Goal: Task Accomplishment & Management: Manage account settings

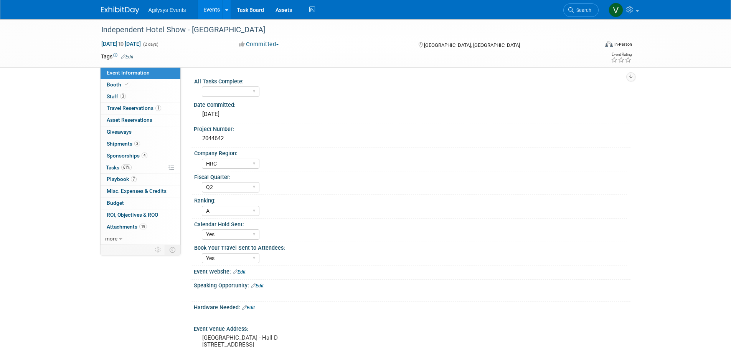
select select "HRC"
select select "Q2"
select select "A"
select select "Yes"
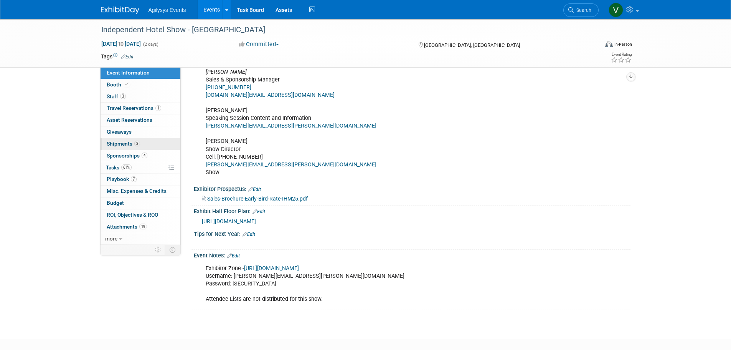
scroll to position [192, 0]
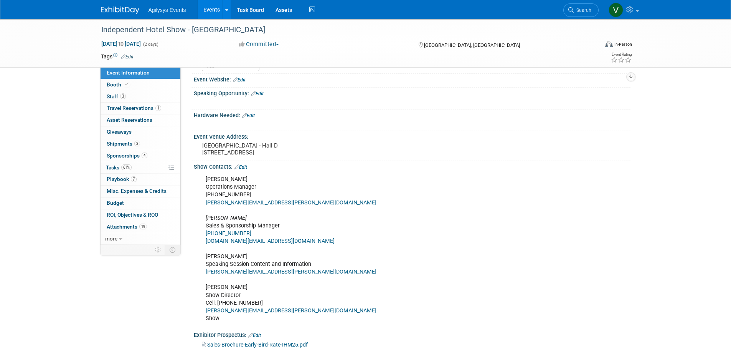
click at [166, 12] on span "Agilysys Events" at bounding box center [168, 10] width 38 height 6
click at [114, 16] on div "Agilysys Events Events Add Event Bulk Upload Events Shareable Event Boards Rece…" at bounding box center [366, 9] width 530 height 19
click at [133, 13] on img at bounding box center [120, 11] width 38 height 8
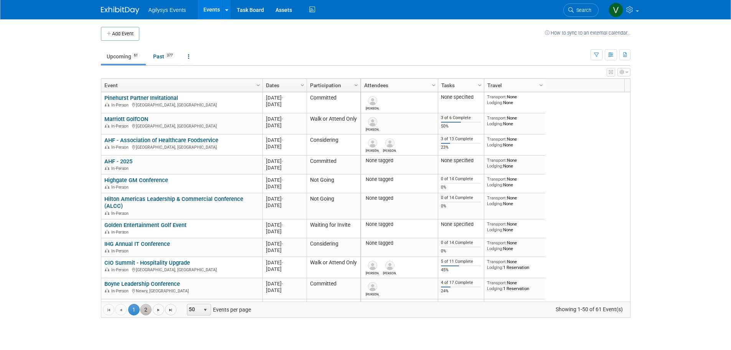
click at [146, 311] on link "2" at bounding box center [146, 310] width 12 height 12
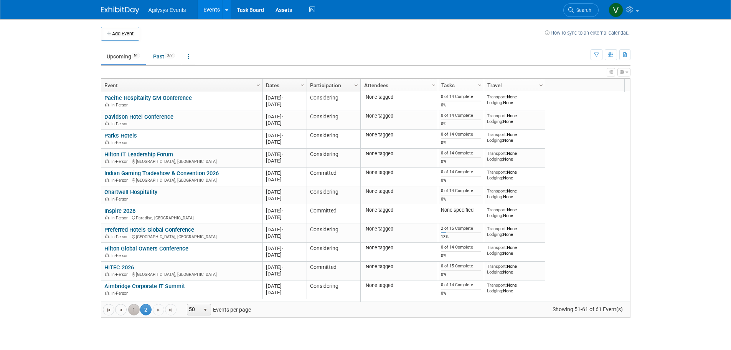
click at [135, 311] on link "1" at bounding box center [134, 310] width 12 height 12
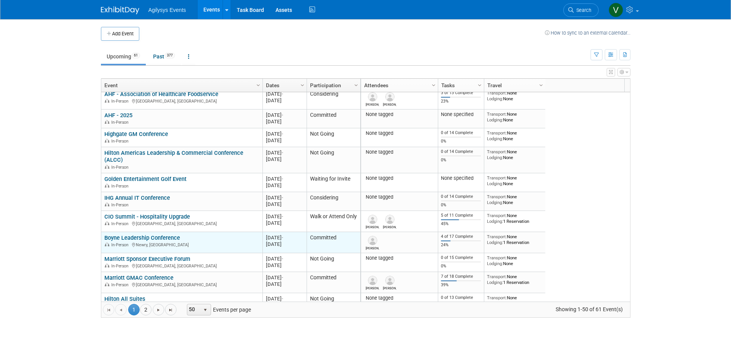
scroll to position [92, 0]
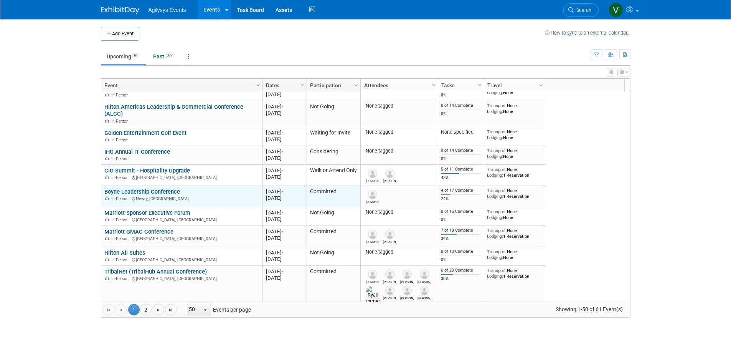
click at [135, 194] on link "Boyne Leadership Conference" at bounding box center [142, 191] width 76 height 7
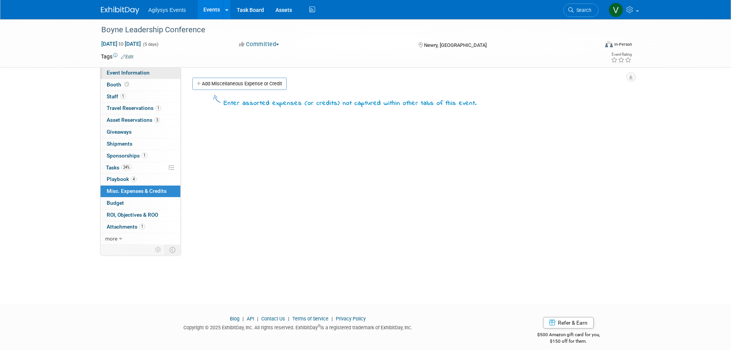
click at [122, 71] on span "Event Information" at bounding box center [128, 72] width 43 height 6
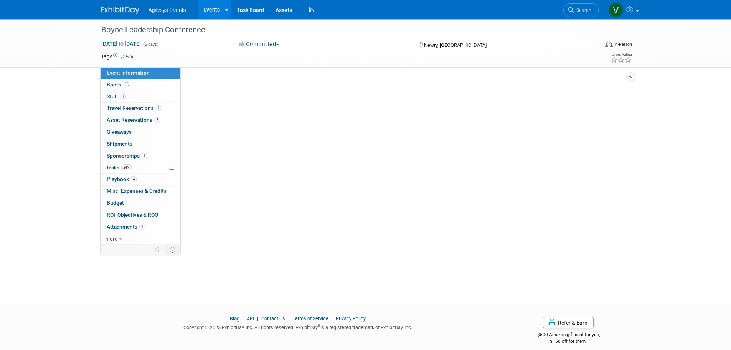
select select "HRC"
select select "Q2"
select select "A"
select select "Yes"
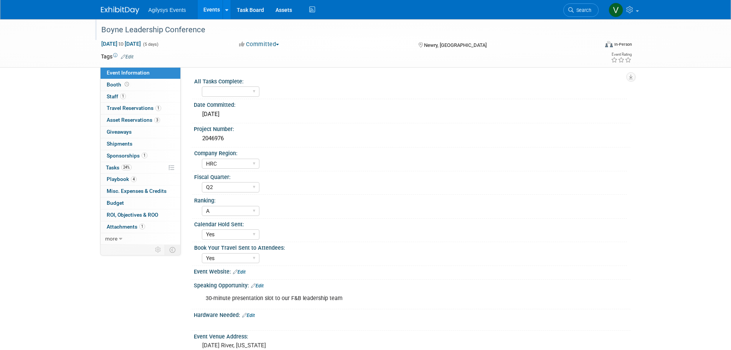
click at [95, 33] on div "Boyne Leadership Conference" at bounding box center [344, 29] width 498 height 21
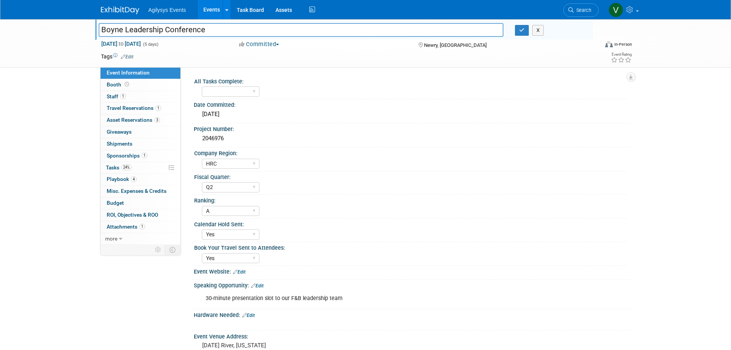
drag, startPoint x: 206, startPoint y: 30, endPoint x: 77, endPoint y: 28, distance: 129.7
click at [77, 28] on div "Boyne Leadership Conference Boyne Leadership Conference X Sep 8, 2025 to Sep 12…" at bounding box center [365, 43] width 731 height 48
click at [123, 97] on span "1" at bounding box center [123, 96] width 6 height 6
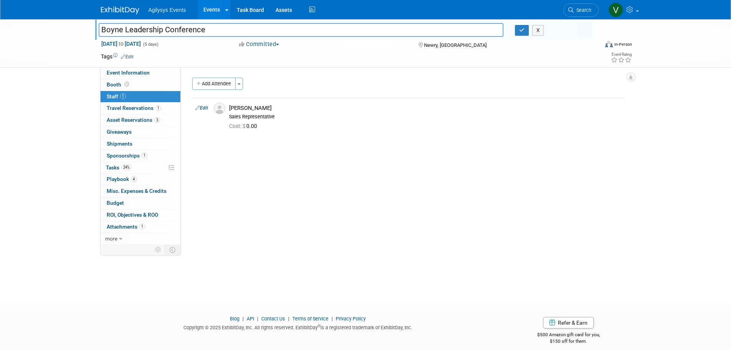
click at [126, 11] on img at bounding box center [120, 11] width 38 height 8
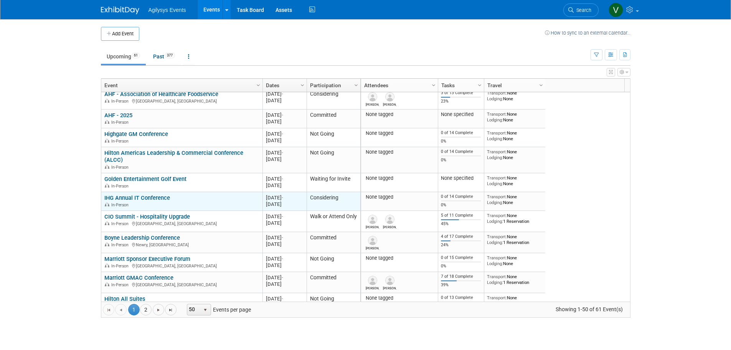
scroll to position [92, 0]
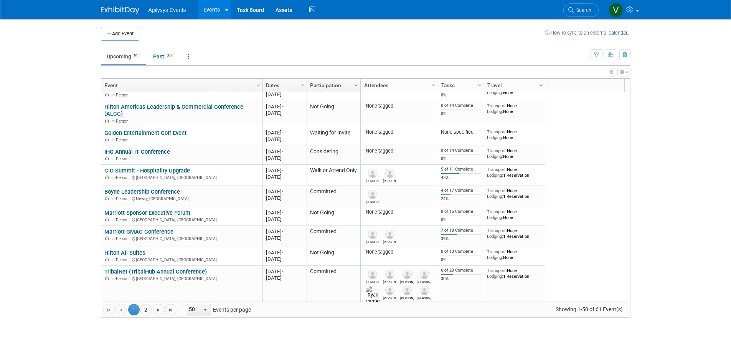
click at [146, 233] on link "Marriott GMAC Conference" at bounding box center [138, 231] width 69 height 7
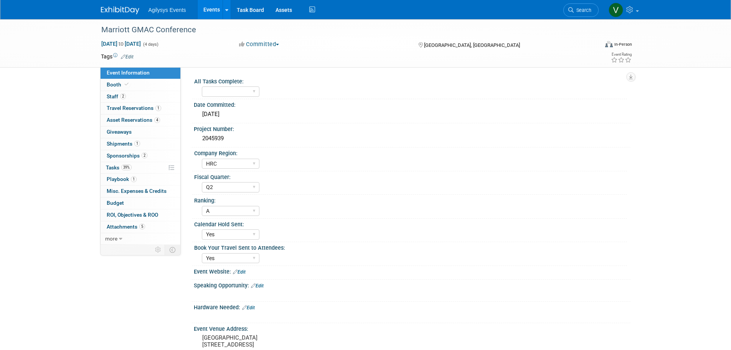
select select "HRC"
select select "Q2"
select select "A"
select select "Yes"
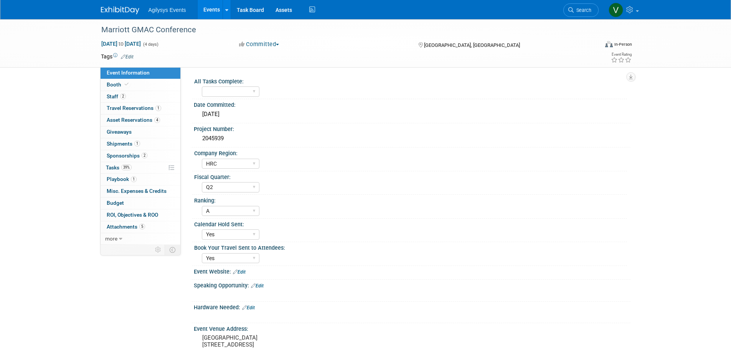
drag, startPoint x: 198, startPoint y: 29, endPoint x: 86, endPoint y: 28, distance: 112.5
click at [86, 28] on div "Marriott GMAC Conference [DATE] to [DATE] (4 days) [DATE] to [DATE] Committed C…" at bounding box center [365, 43] width 731 height 48
copy div "Marriott GMAC Conference"
click at [126, 99] on link "2 Staff 2" at bounding box center [141, 97] width 80 height 12
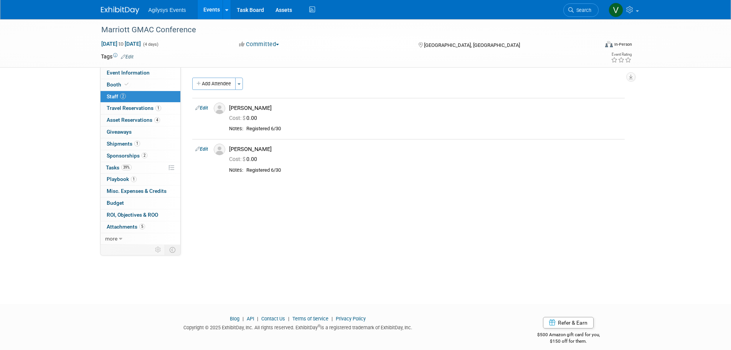
click at [178, 8] on span "Agilysys Events" at bounding box center [168, 10] width 38 height 6
click at [144, 8] on link at bounding box center [125, 6] width 48 height 6
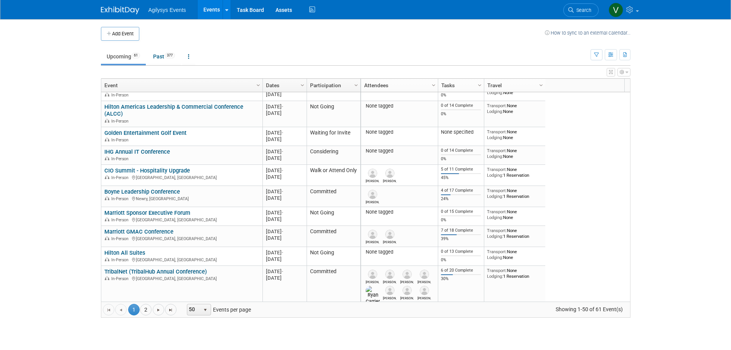
scroll to position [138, 0]
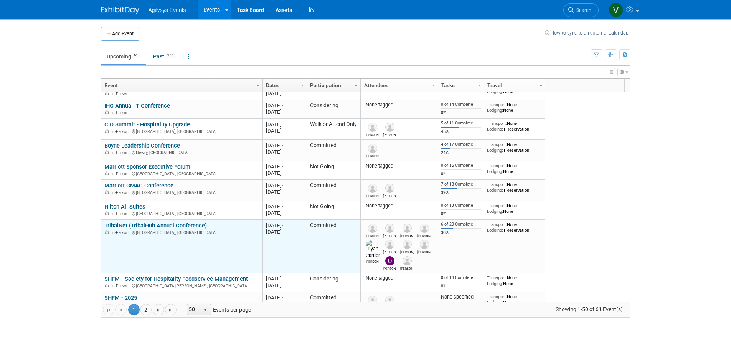
click at [170, 226] on link "TribalNet (TribalHub Annual Conference)" at bounding box center [155, 225] width 102 height 7
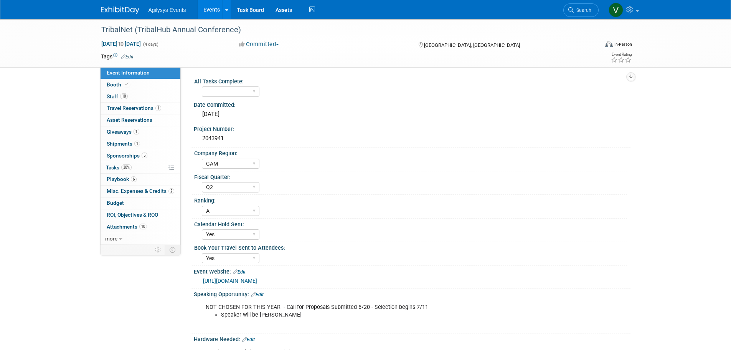
select select "GAM"
select select "Q2"
select select "A"
select select "Yes"
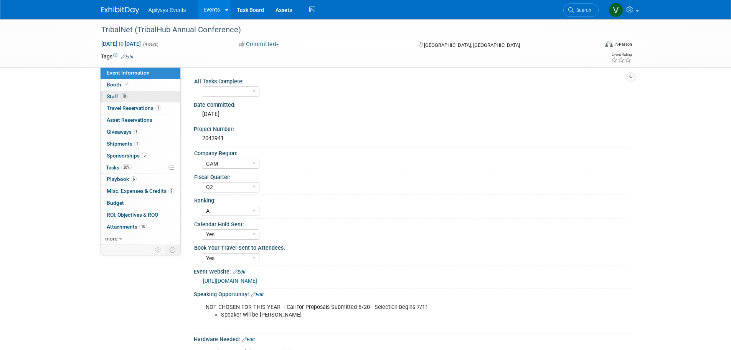
click at [114, 91] on link "10 Staff 10" at bounding box center [141, 97] width 80 height 12
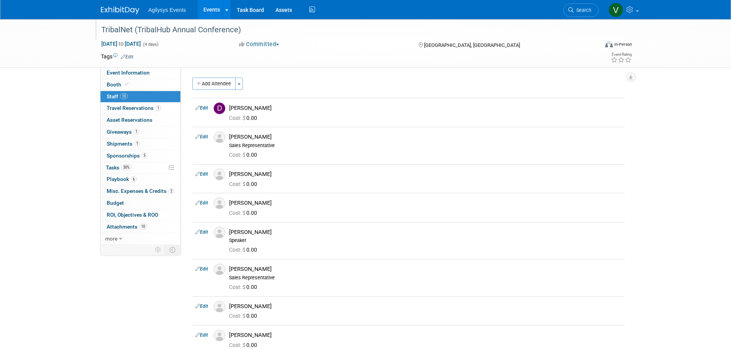
click at [256, 30] on div "TribalNet (TribalHub Annual Conference)" at bounding box center [343, 30] width 489 height 14
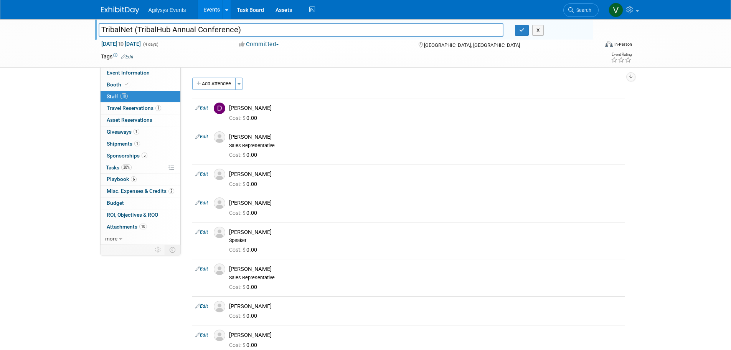
drag, startPoint x: 133, startPoint y: 31, endPoint x: 98, endPoint y: 30, distance: 34.9
click at [98, 30] on div "TribalNet (TribalHub Annual Conference)" at bounding box center [301, 31] width 417 height 12
click at [157, 8] on span "Agilysys Events" at bounding box center [168, 10] width 38 height 6
click at [114, 8] on img at bounding box center [120, 11] width 38 height 8
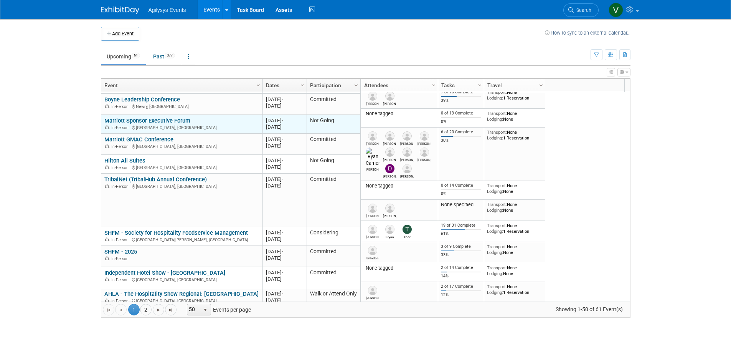
scroll to position [230, 0]
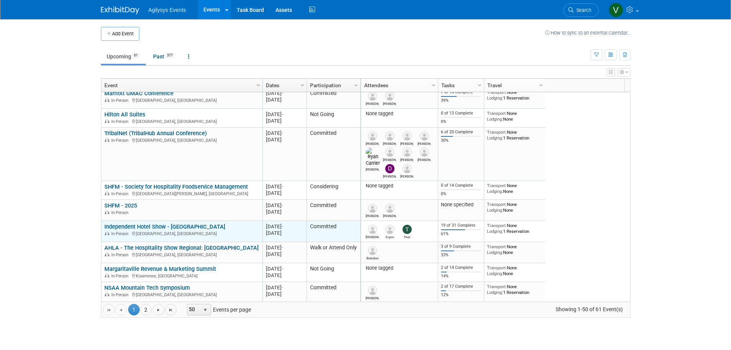
click at [152, 225] on link "Independent Hotel Show - [GEOGRAPHIC_DATA]" at bounding box center [164, 226] width 121 height 7
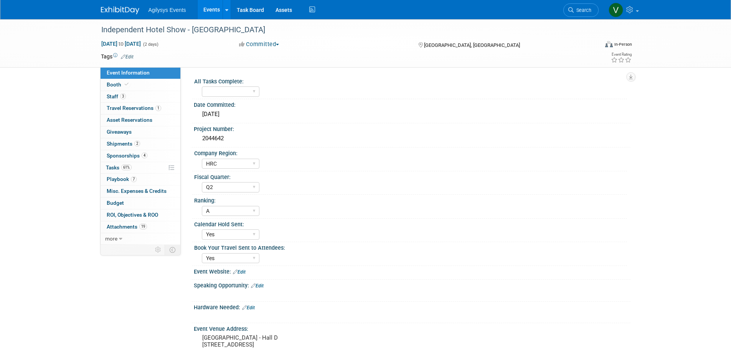
select select "HRC"
select select "Q2"
select select "A"
select select "Yes"
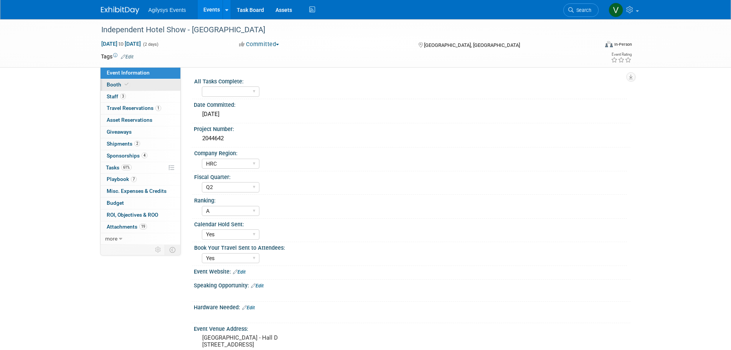
click at [119, 79] on link "Booth" at bounding box center [141, 85] width 80 height 12
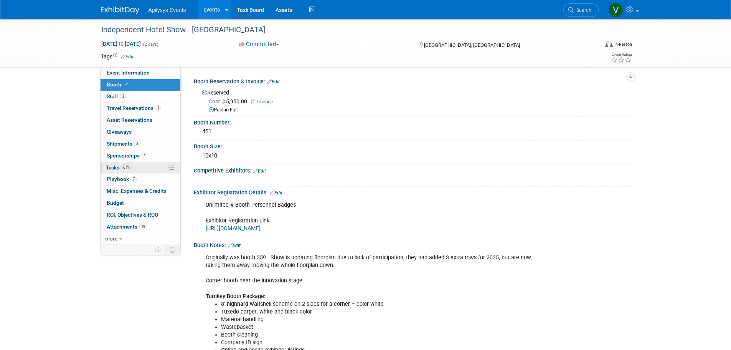
click at [120, 168] on span "Tasks 61%" at bounding box center [119, 167] width 26 height 6
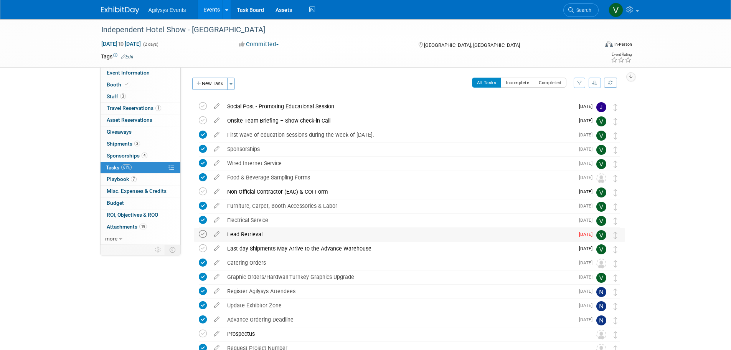
click at [206, 233] on icon at bounding box center [203, 234] width 8 height 8
click at [125, 88] on link "Booth" at bounding box center [141, 85] width 80 height 12
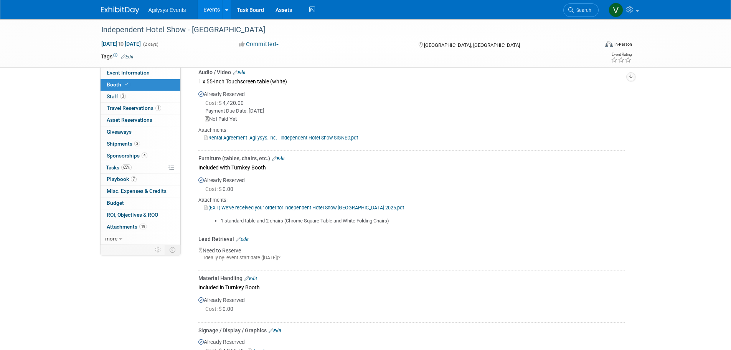
scroll to position [537, 0]
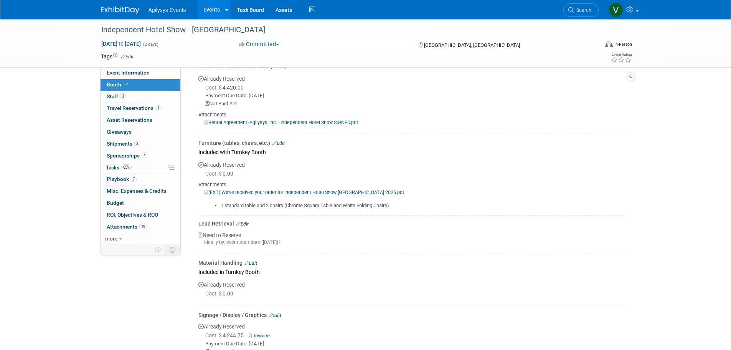
click at [248, 223] on link "Edit" at bounding box center [242, 223] width 13 height 5
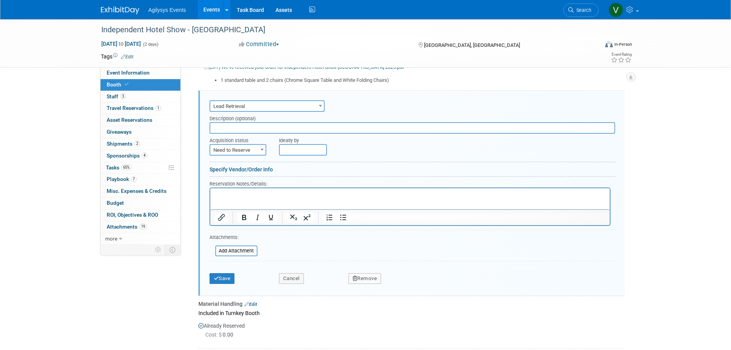
scroll to position [665, 0]
click at [238, 147] on span "Need to Reserve" at bounding box center [237, 147] width 55 height 11
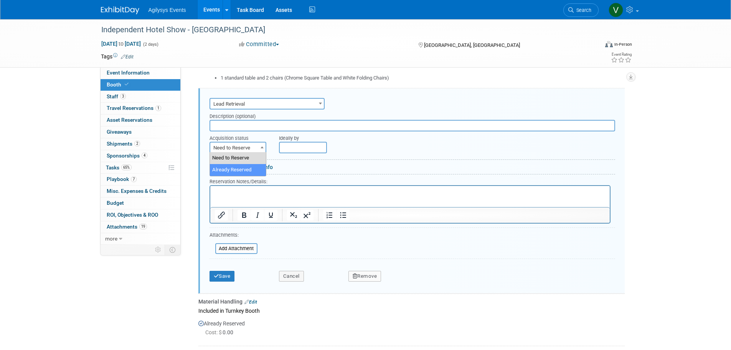
select select "2"
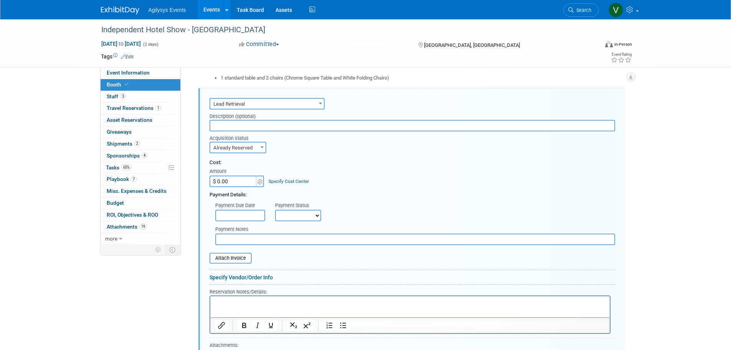
click at [246, 181] on input "$ 0.00" at bounding box center [234, 181] width 48 height 12
type input "$ 850.00"
click at [391, 191] on div "Payment Details:" at bounding box center [413, 193] width 406 height 12
click at [256, 215] on input "text" at bounding box center [240, 216] width 50 height 12
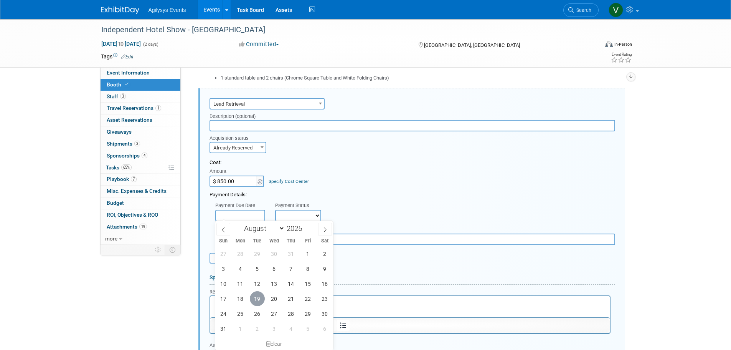
click at [261, 299] on span "19" at bounding box center [257, 298] width 15 height 15
type input "Aug 19, 2025"
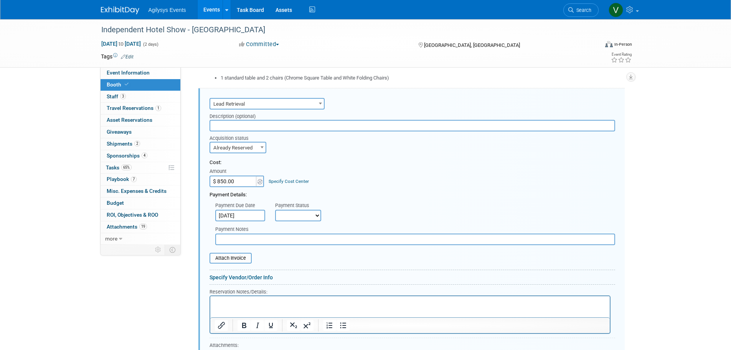
click at [305, 220] on select "Not Paid Yet Partially Paid Paid in Full" at bounding box center [298, 216] width 46 height 12
select select "1"
click at [275, 210] on select "Not Paid Yet Partially Paid Paid in Full" at bounding box center [298, 216] width 46 height 12
click at [256, 240] on input "text" at bounding box center [415, 239] width 400 height 12
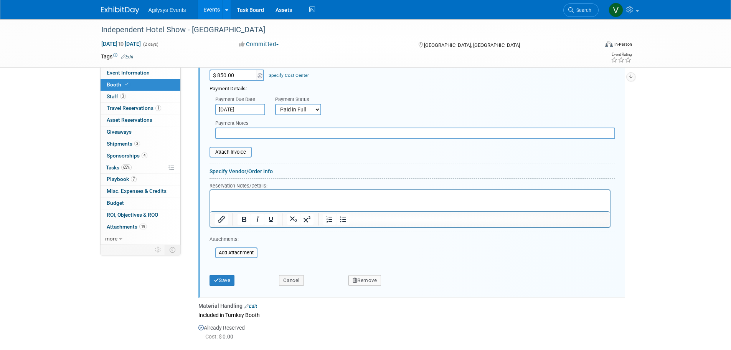
scroll to position [780, 0]
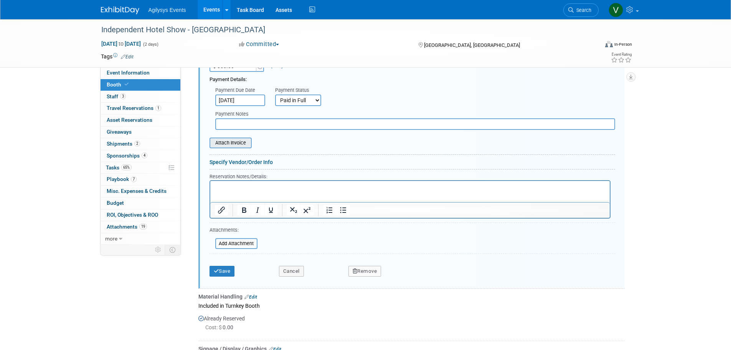
click at [241, 140] on input "file" at bounding box center [205, 142] width 91 height 9
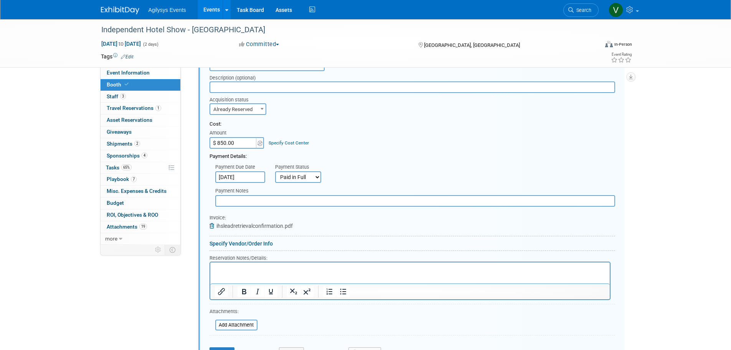
scroll to position [818, 0]
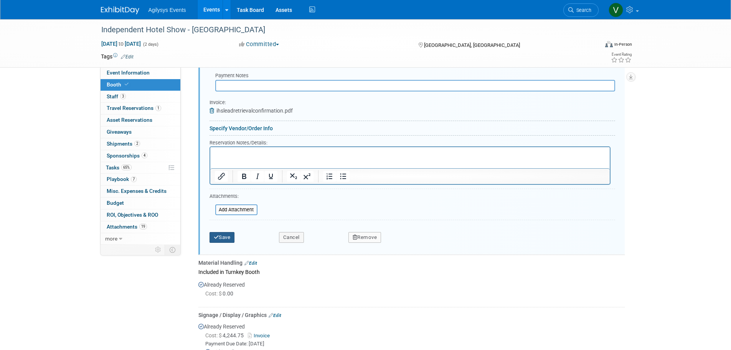
click at [230, 241] on button "Save" at bounding box center [222, 237] width 25 height 11
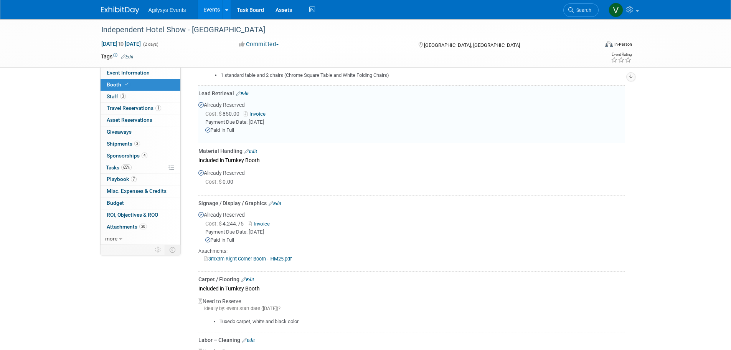
scroll to position [665, 0]
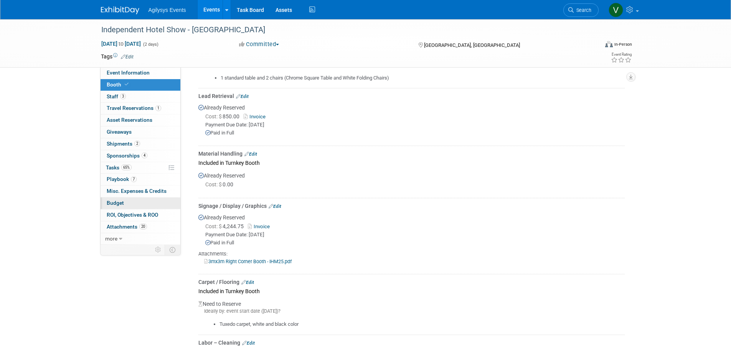
click at [117, 202] on span "Budget" at bounding box center [115, 203] width 17 height 6
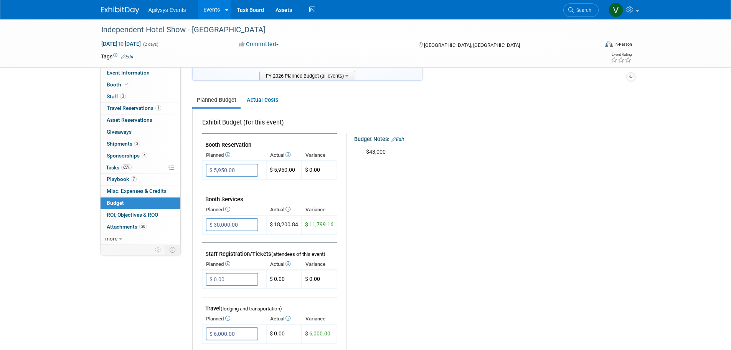
scroll to position [0, 0]
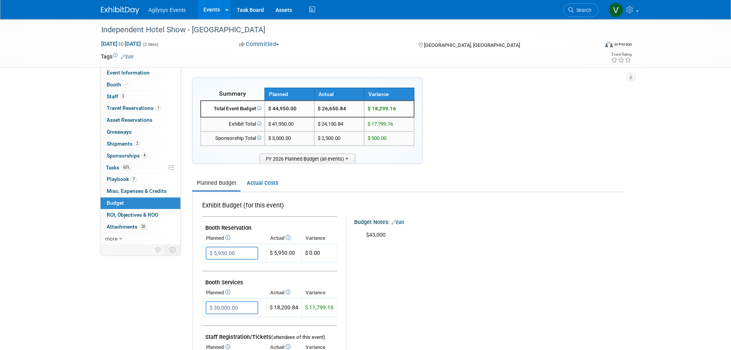
drag, startPoint x: 352, startPoint y: 109, endPoint x: 322, endPoint y: 107, distance: 29.7
click at [322, 107] on td "$ 26,650.84" at bounding box center [339, 109] width 50 height 17
click at [122, 166] on span "65%" at bounding box center [126, 167] width 10 height 6
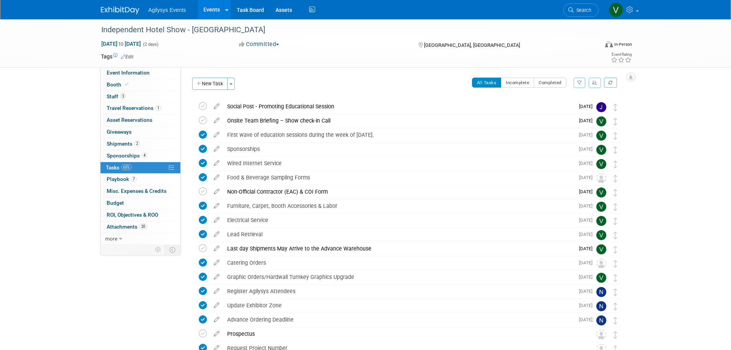
click at [160, 11] on span "Agilysys Events" at bounding box center [168, 10] width 38 height 6
click at [135, 7] on img at bounding box center [120, 11] width 38 height 8
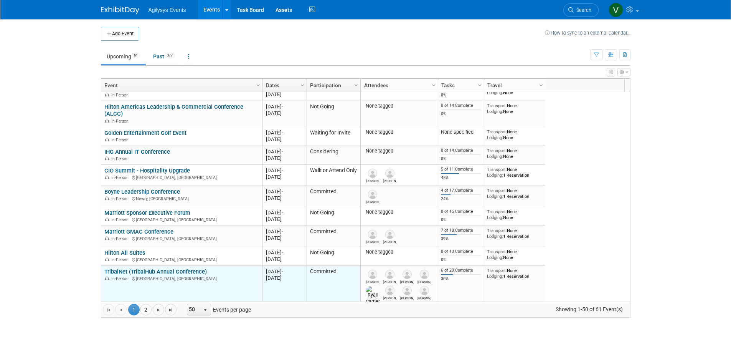
scroll to position [138, 0]
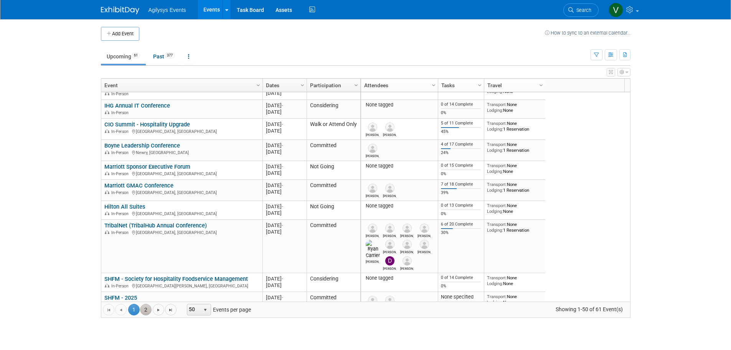
click at [148, 310] on link "2" at bounding box center [146, 310] width 12 height 12
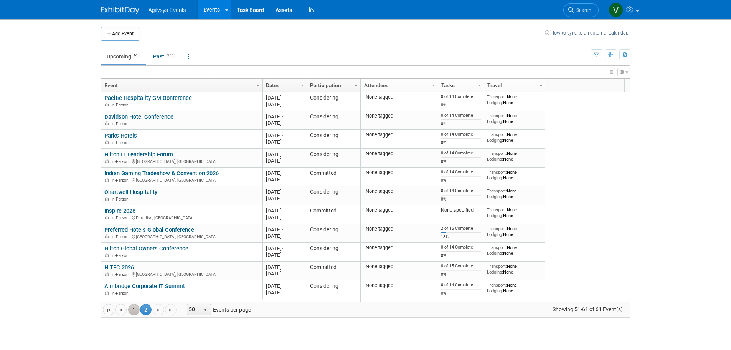
click at [137, 311] on link "1" at bounding box center [134, 310] width 12 height 12
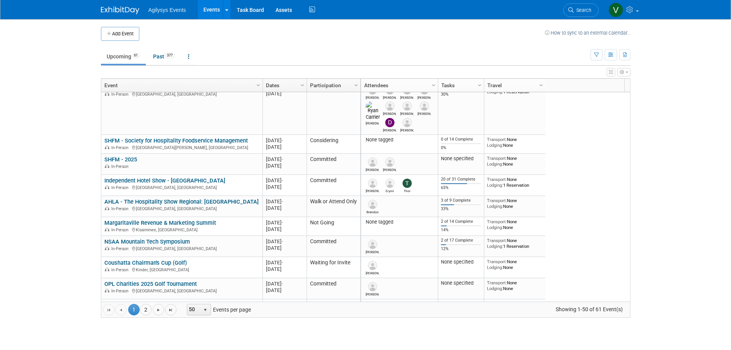
click at [163, 242] on link "NSAA Mountain Tech Symposium" at bounding box center [147, 241] width 86 height 7
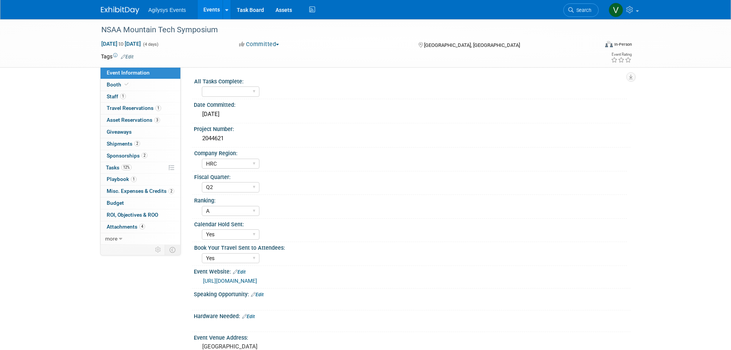
select select "HRC"
select select "Q2"
select select "A"
select select "Yes"
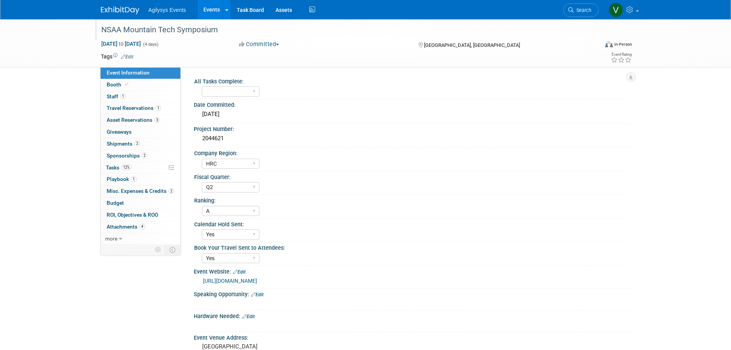
drag, startPoint x: 224, startPoint y: 33, endPoint x: 130, endPoint y: 30, distance: 94.1
click at [87, 26] on div "NSAA Mountain Tech Symposium Sep 23, 2025 to Sep 26, 2025 (4 days) Sep 23, 2025…" at bounding box center [365, 43] width 731 height 48
copy div "NSAA Mountain Tech Symposium"
click at [120, 95] on span "1" at bounding box center [123, 96] width 6 height 6
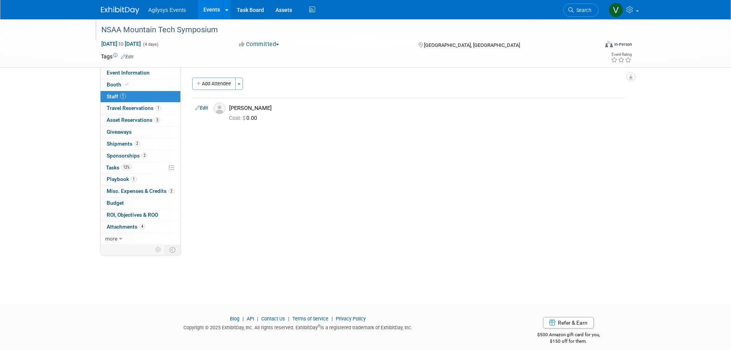
copy div "NSAA Mountain Tech Symposium"
click at [124, 8] on img at bounding box center [120, 11] width 38 height 8
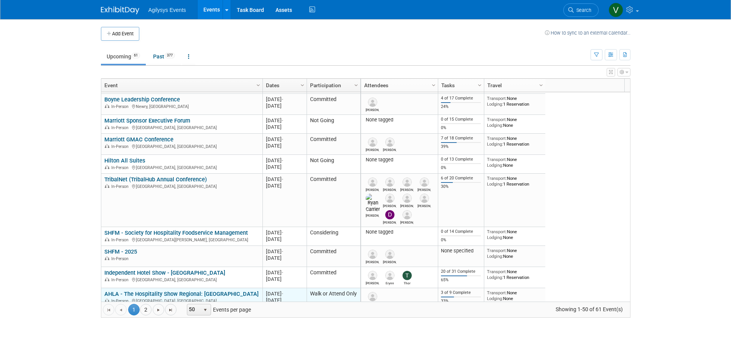
scroll to position [230, 0]
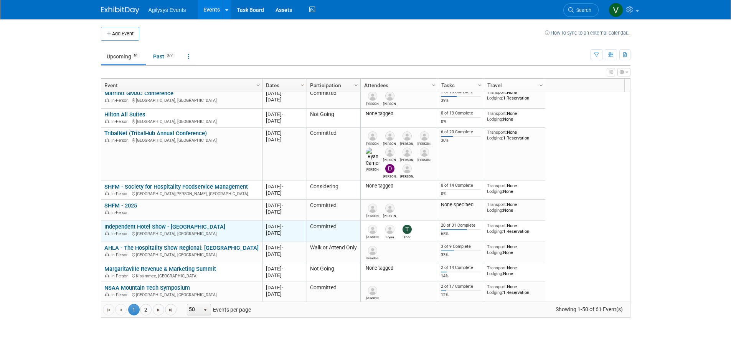
click at [153, 223] on link "Independent Hotel Show - [GEOGRAPHIC_DATA]" at bounding box center [164, 226] width 121 height 7
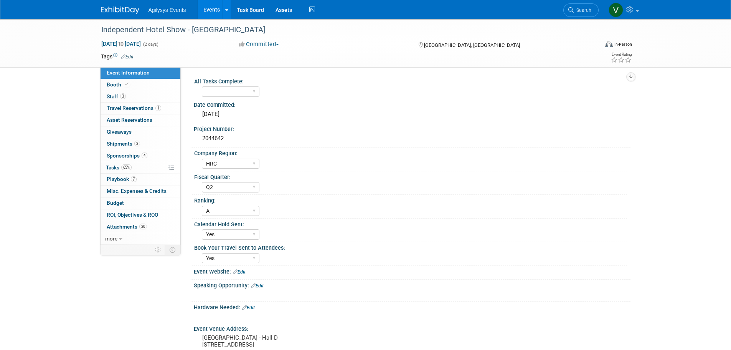
select select "HRC"
select select "Q2"
select select "A"
select select "Yes"
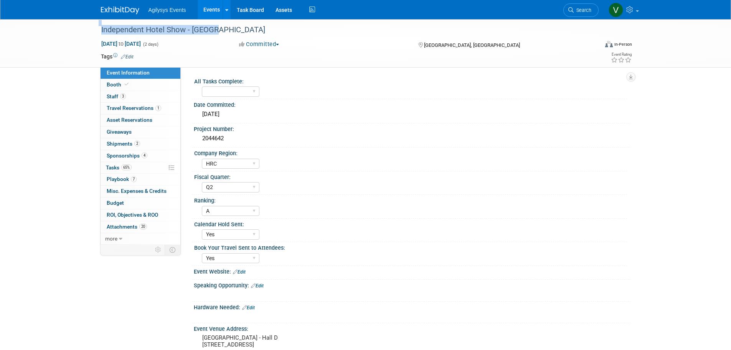
drag, startPoint x: 213, startPoint y: 28, endPoint x: 76, endPoint y: 27, distance: 137.0
click at [76, 27] on div "Independent Hotel Show - Miami Sep 17, 2025 to Sep 18, 2025 (2 days) Sep 17, 20…" at bounding box center [365, 43] width 731 height 48
copy div "Independent Hotel Show - [GEOGRAPHIC_DATA]"
click at [110, 87] on span "Booth" at bounding box center [118, 84] width 23 height 6
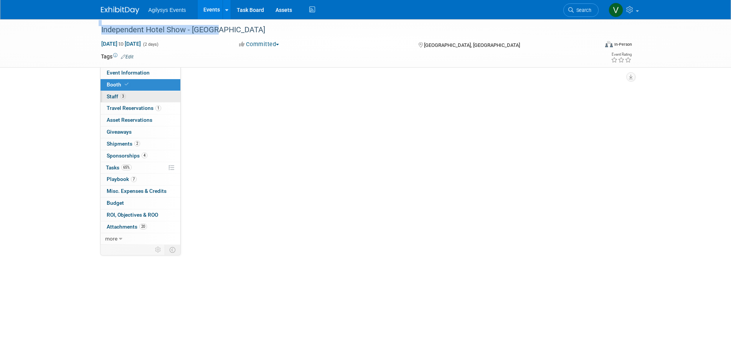
click at [108, 101] on link "3 Staff 3" at bounding box center [141, 97] width 80 height 12
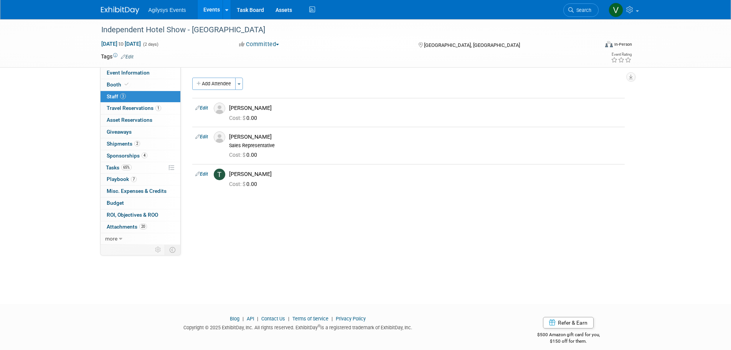
click at [158, 9] on span "Agilysys Events" at bounding box center [168, 10] width 38 height 6
click at [129, 8] on img at bounding box center [120, 11] width 38 height 8
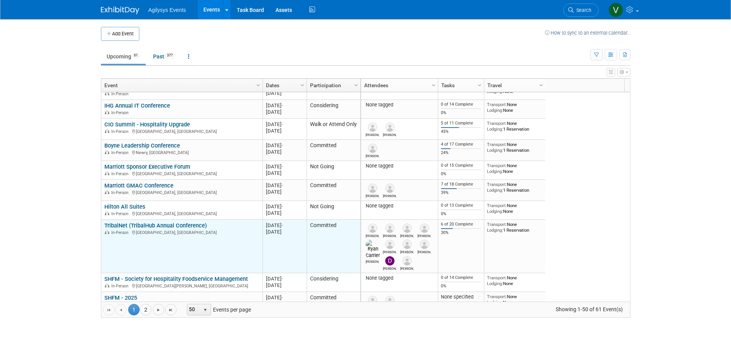
scroll to position [230, 0]
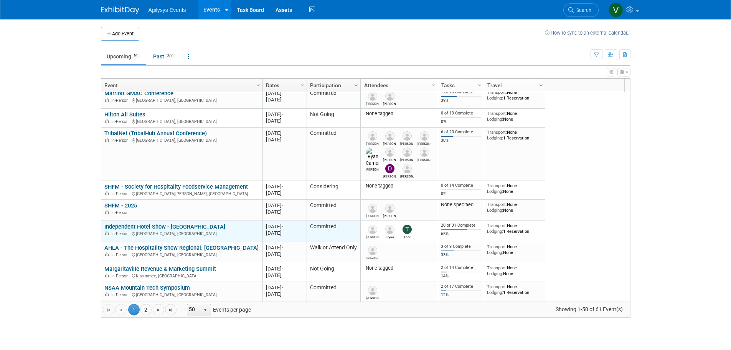
click at [139, 224] on link "Independent Hotel Show - [GEOGRAPHIC_DATA]" at bounding box center [164, 226] width 121 height 7
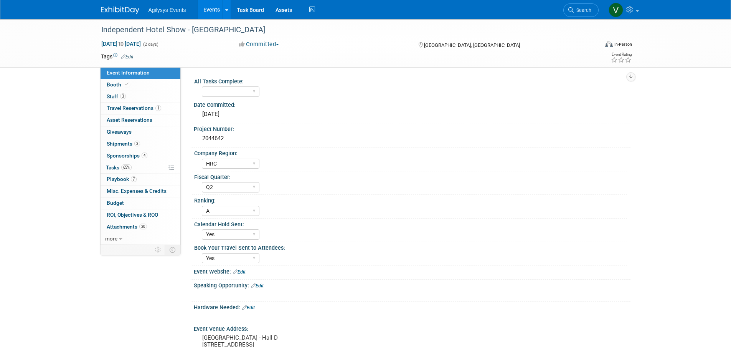
select select "HRC"
select select "Q2"
select select "A"
select select "Yes"
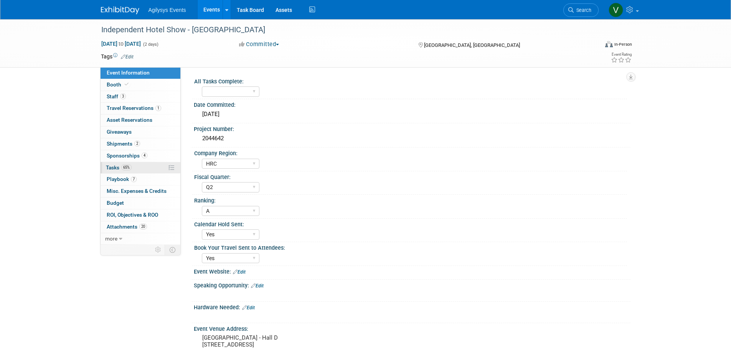
click at [109, 172] on link "65% Tasks 65%" at bounding box center [141, 168] width 80 height 12
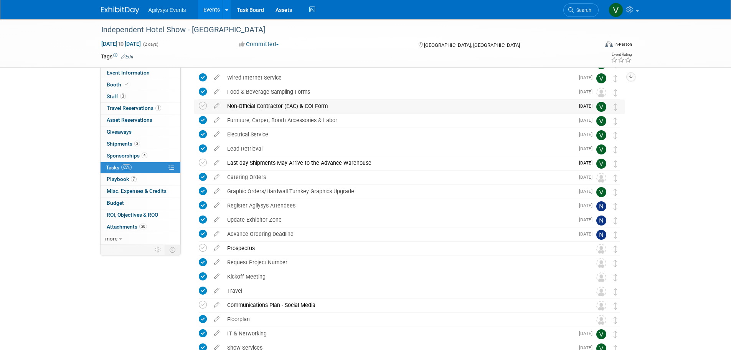
scroll to position [115, 0]
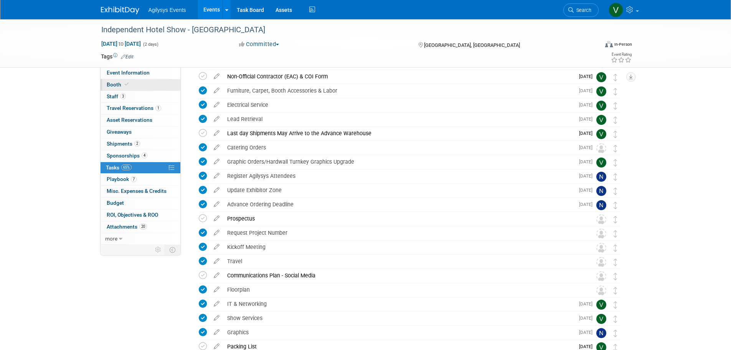
click at [121, 85] on span "Booth" at bounding box center [118, 84] width 23 height 6
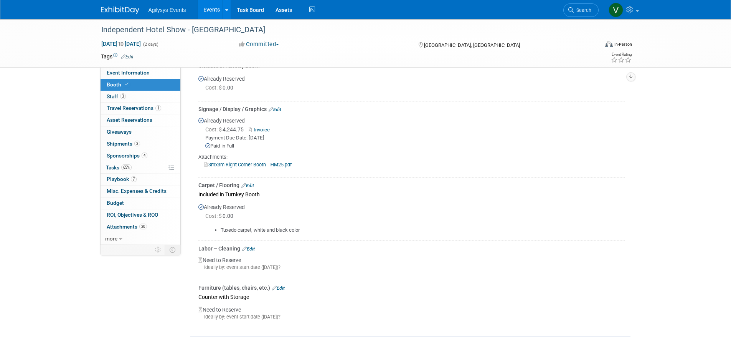
scroll to position [723, 0]
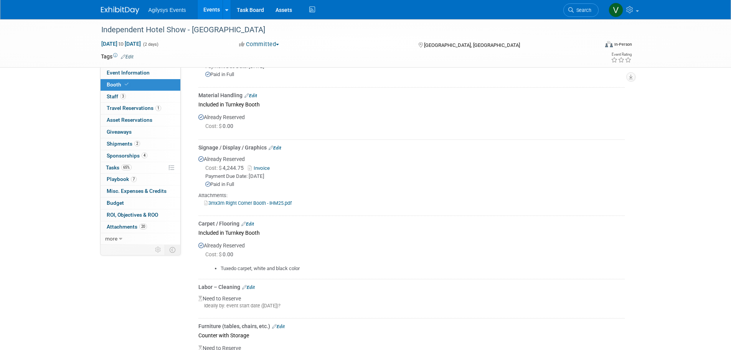
click at [248, 284] on link "Edit" at bounding box center [248, 286] width 13 height 5
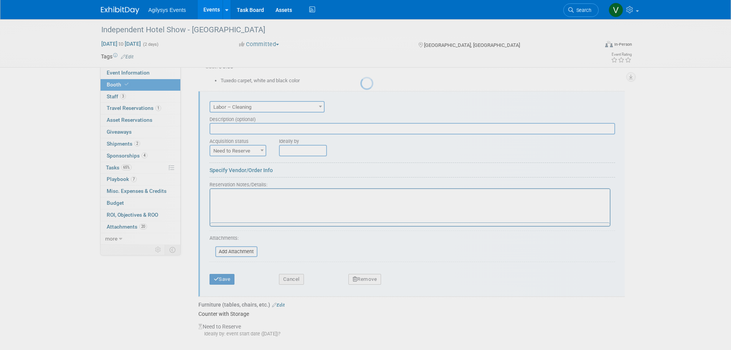
scroll to position [913, 0]
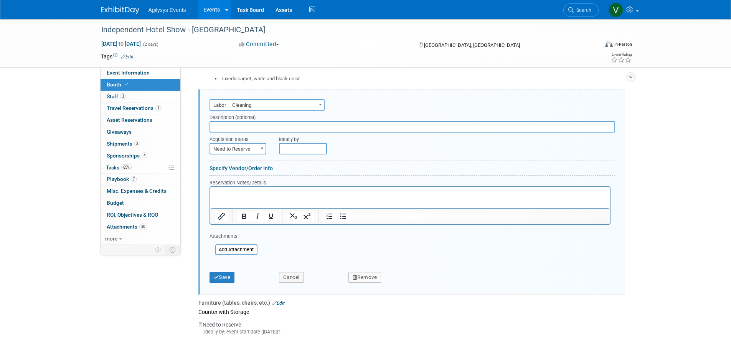
click at [235, 127] on input "text" at bounding box center [413, 127] width 406 height 12
click at [235, 149] on span "Need to Reserve" at bounding box center [237, 149] width 55 height 11
select select "2"
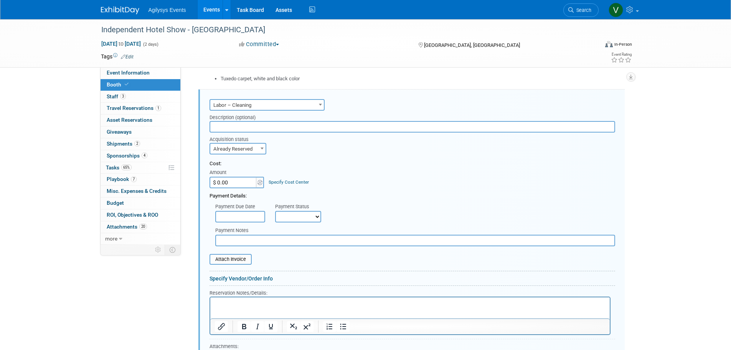
click at [288, 215] on select "Not Paid Yet Partially Paid Paid in Full" at bounding box center [298, 217] width 46 height 12
select select "1"
click at [275, 211] on select "Not Paid Yet Partially Paid Paid in Full" at bounding box center [298, 217] width 46 height 12
click at [246, 237] on input "text" at bounding box center [415, 241] width 400 height 12
type input "i"
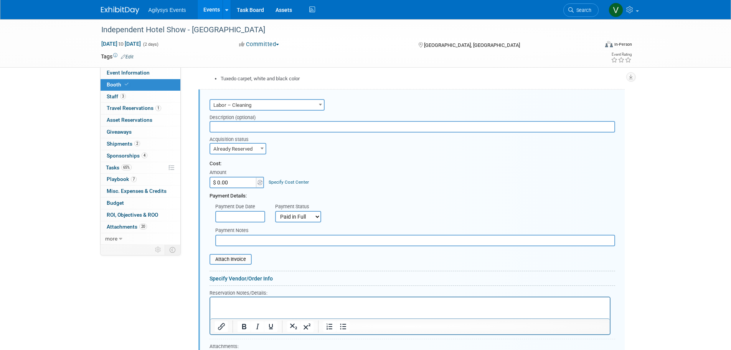
click at [254, 307] on html at bounding box center [410, 302] width 400 height 10
click at [254, 301] on p "Rich Text Area. Press ALT-0 for help." at bounding box center [410, 303] width 391 height 7
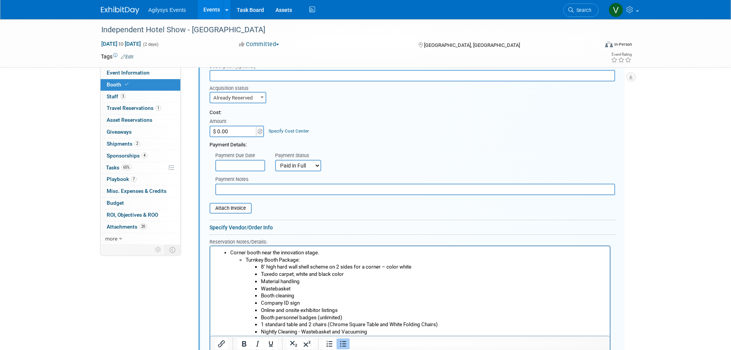
scroll to position [1002, 0]
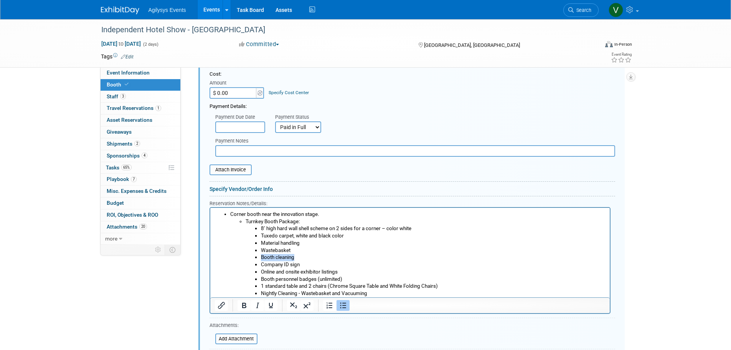
drag, startPoint x: 304, startPoint y: 258, endPoint x: 259, endPoint y: 256, distance: 44.6
click at [259, 256] on ul "8’ high hard wall shell scheme on 2 sides for a corner – color white Tuxedo car…" at bounding box center [425, 261] width 360 height 72
click at [241, 304] on icon "Bold" at bounding box center [244, 305] width 9 height 9
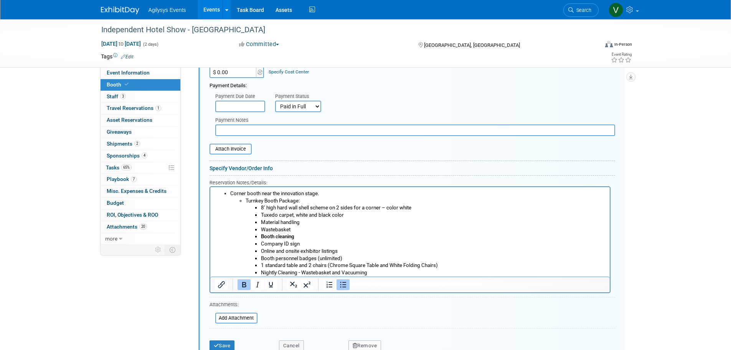
scroll to position [1041, 0]
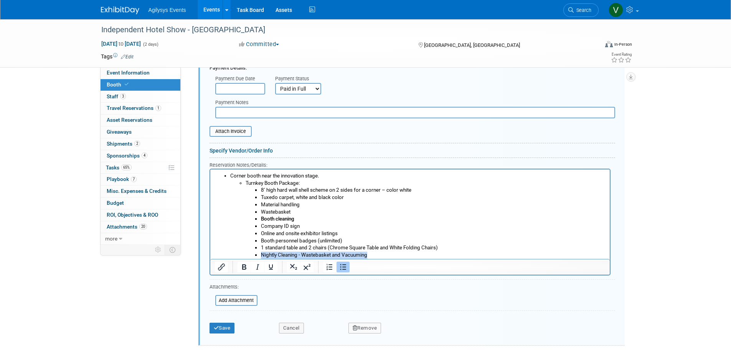
drag, startPoint x: 258, startPoint y: 252, endPoint x: 377, endPoint y: 253, distance: 119.8
click at [377, 253] on ul "8’ high hard wall shell scheme on 2 sides for a corner – color white Tuxedo car…" at bounding box center [425, 222] width 360 height 72
click at [247, 264] on icon "Bold" at bounding box center [244, 266] width 9 height 9
click at [415, 232] on li "Online and onsite exhibitor listings" at bounding box center [433, 233] width 345 height 7
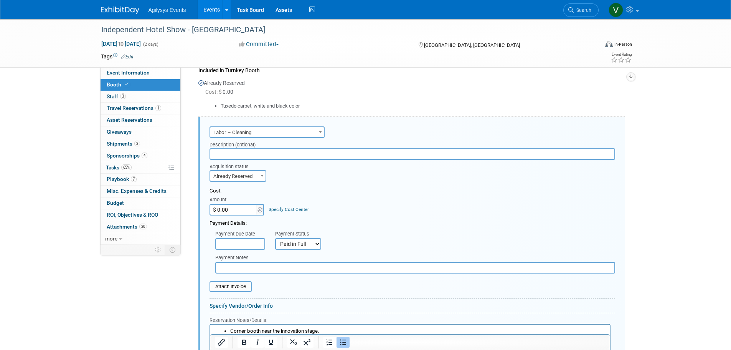
scroll to position [1079, 0]
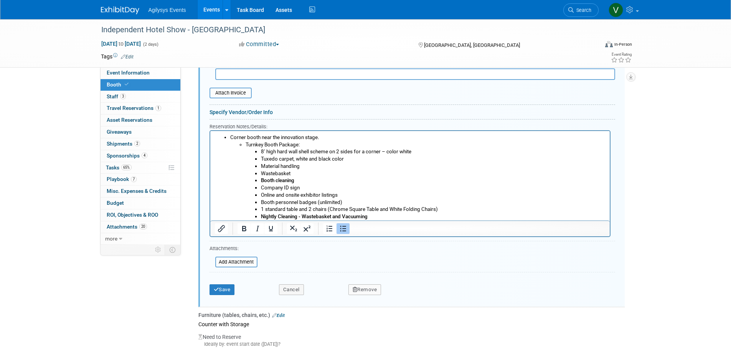
click at [219, 287] on button "Save" at bounding box center [222, 289] width 25 height 11
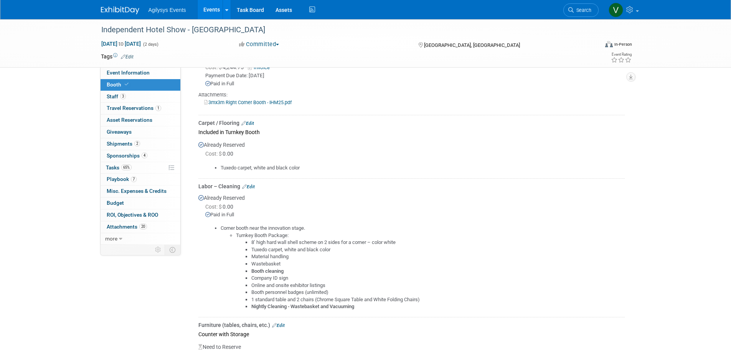
scroll to position [861, 0]
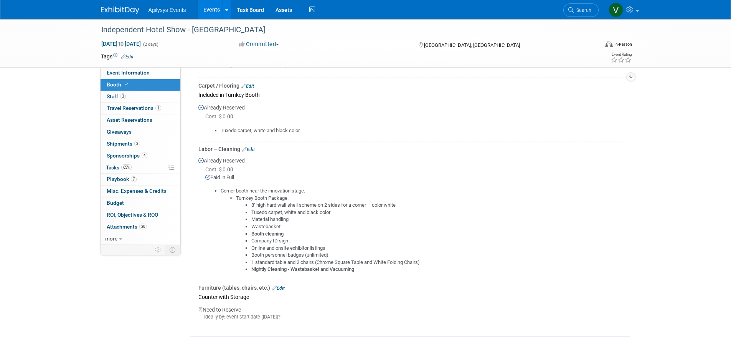
click at [281, 285] on link "Edit" at bounding box center [278, 287] width 13 height 5
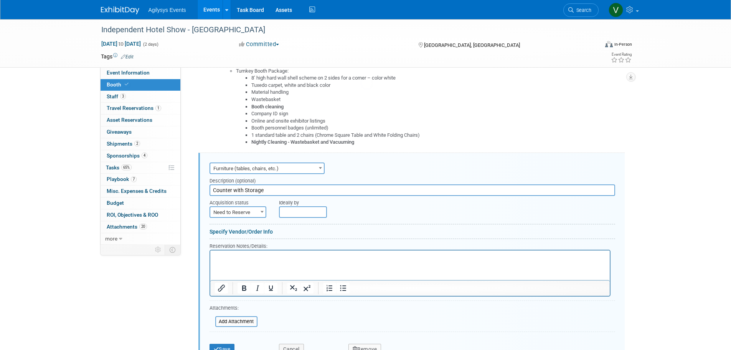
scroll to position [1025, 0]
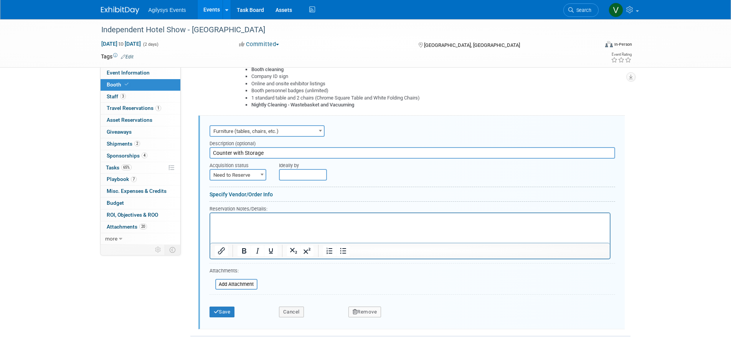
click at [243, 223] on html at bounding box center [410, 218] width 400 height 10
click at [251, 172] on span "Need to Reserve" at bounding box center [237, 175] width 55 height 11
select select "2"
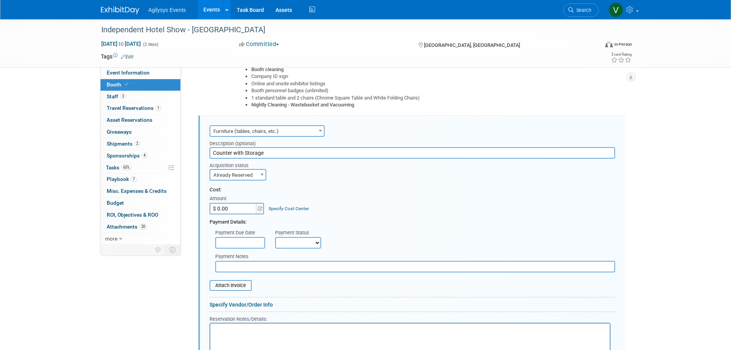
click at [287, 241] on select "Not Paid Yet Partially Paid Paid in Full" at bounding box center [298, 243] width 46 height 12
select select "1"
click at [275, 237] on select "Not Paid Yet Partially Paid Paid in Full" at bounding box center [298, 243] width 46 height 12
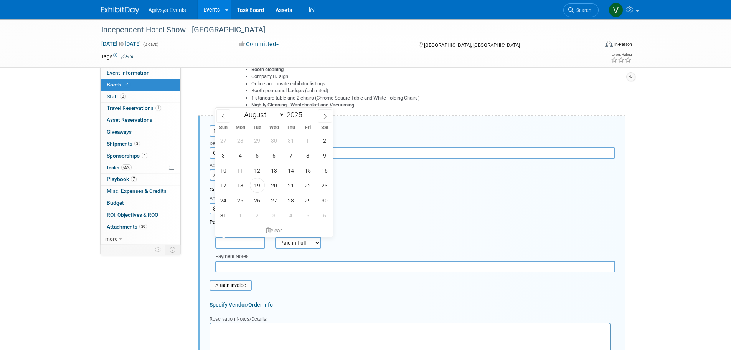
click at [250, 237] on input "text" at bounding box center [240, 243] width 50 height 12
click at [408, 181] on form "Audio / Video Carpet / Flooring Catering / Food / Beverage Floral / Decorative …" at bounding box center [413, 277] width 406 height 308
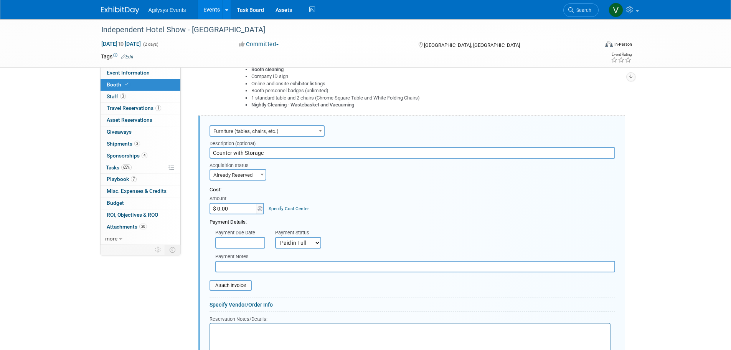
click at [249, 240] on input "text" at bounding box center [240, 243] width 50 height 12
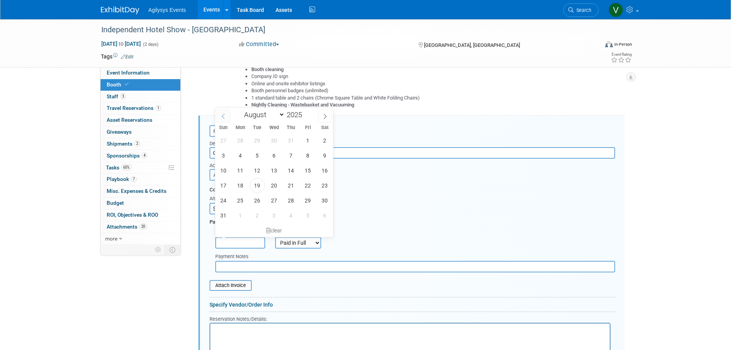
click at [229, 114] on span at bounding box center [223, 115] width 14 height 13
select select "6"
click at [243, 189] on span "21" at bounding box center [240, 185] width 15 height 15
type input "[DATE]"
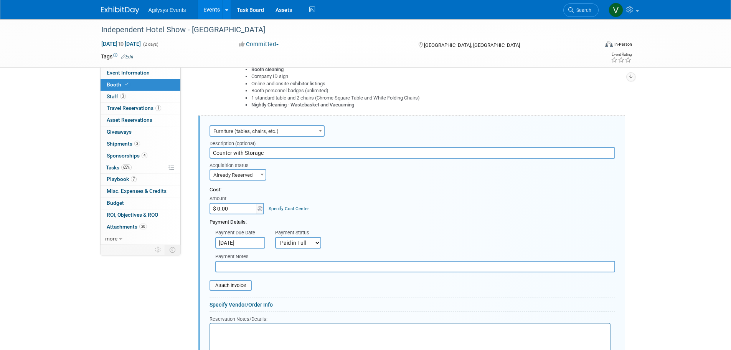
click at [396, 233] on div "Payment Due Date [DATE] Payment Status Not Paid Yet Partially Paid Paid in Full…" at bounding box center [412, 237] width 417 height 23
click at [255, 264] on input "text" at bounding box center [415, 267] width 400 height 12
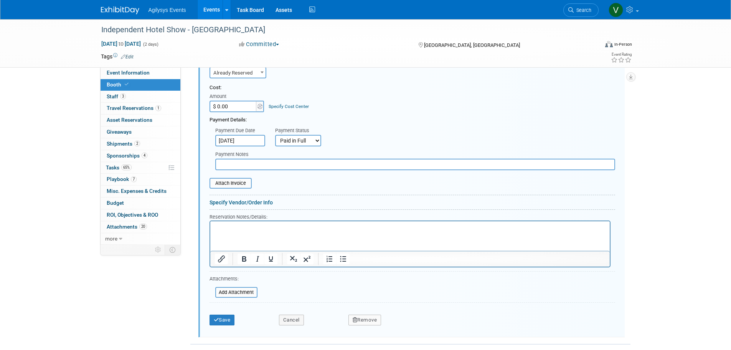
scroll to position [1136, 0]
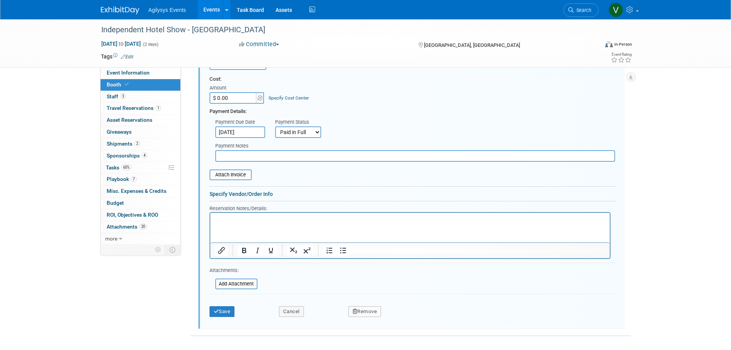
click at [237, 220] on p "Rich Text Area. Press ALT-0 for help." at bounding box center [410, 218] width 391 height 7
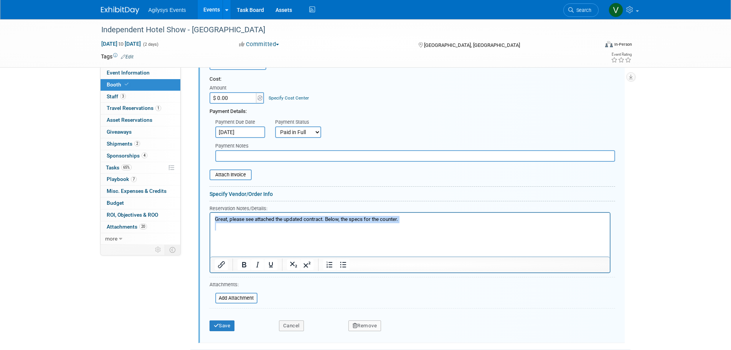
drag, startPoint x: 393, startPoint y: 221, endPoint x: 211, endPoint y: 222, distance: 182.3
click at [211, 222] on html "Great, please see attached the updated contract. Below, the specs for the count…" at bounding box center [410, 224] width 400 height 25
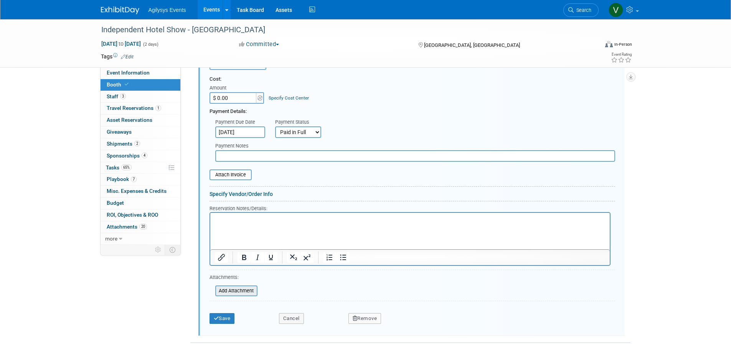
click at [230, 290] on input "file" at bounding box center [210, 290] width 91 height 9
click at [231, 177] on input "file" at bounding box center [205, 174] width 91 height 9
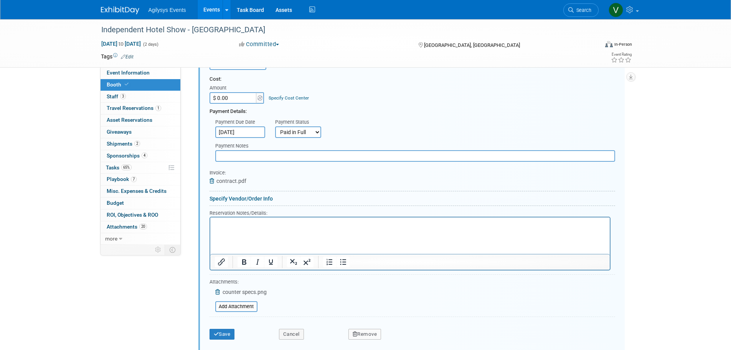
drag, startPoint x: 433, startPoint y: 473, endPoint x: 217, endPoint y: 228, distance: 326.1
paste body "Rich Text Area. Press ALT-0 for help."
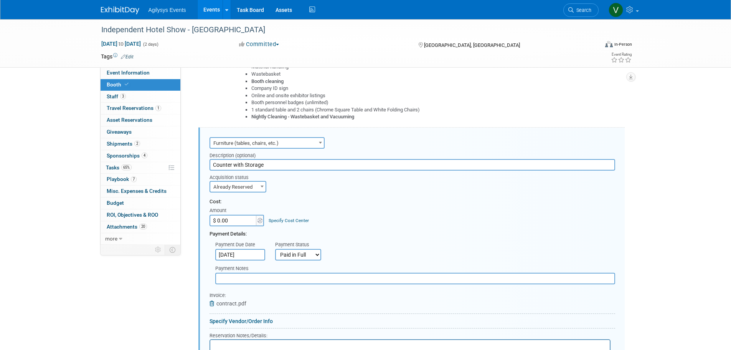
scroll to position [1158, 0]
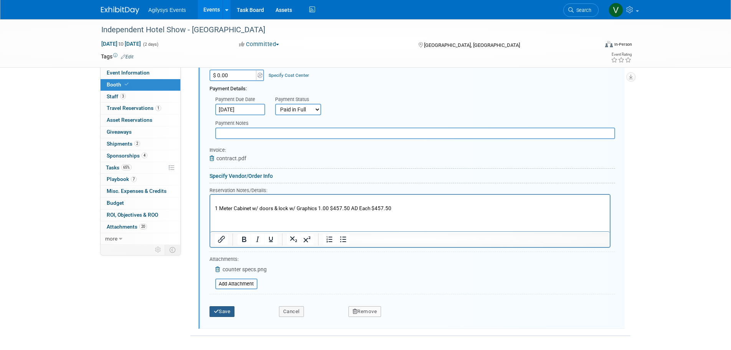
click at [219, 307] on button "Save" at bounding box center [222, 311] width 25 height 11
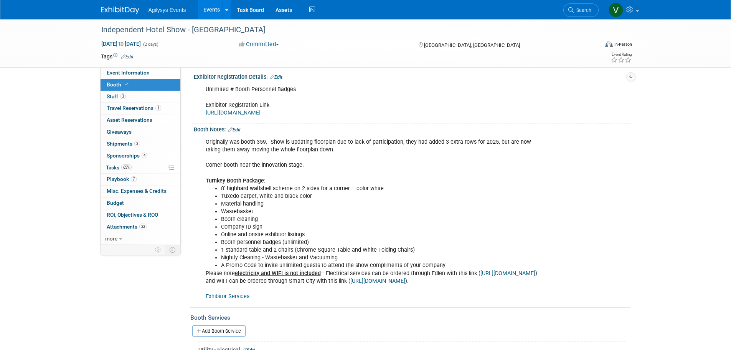
scroll to position [0, 0]
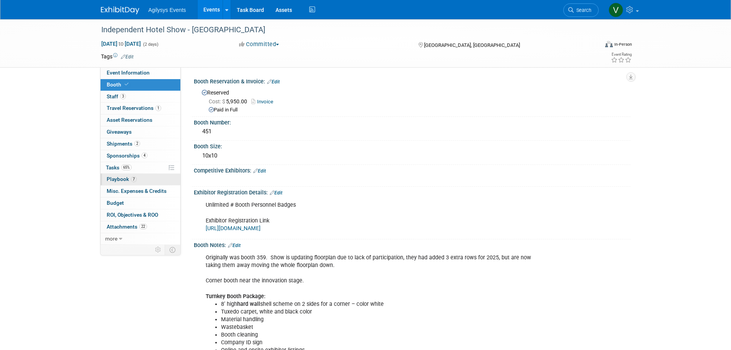
click at [121, 176] on span "Playbook 7" at bounding box center [122, 179] width 30 height 6
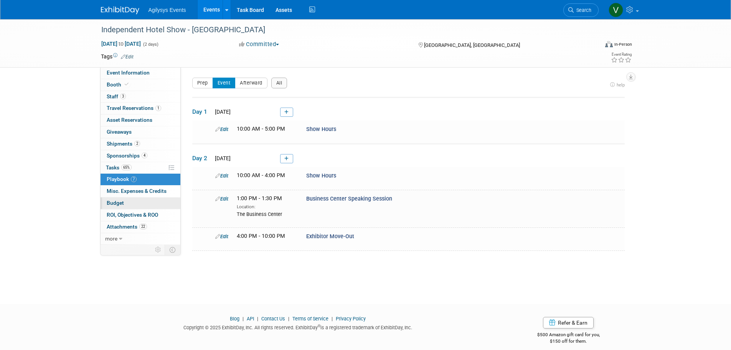
click at [115, 205] on span "Budget" at bounding box center [115, 203] width 17 height 6
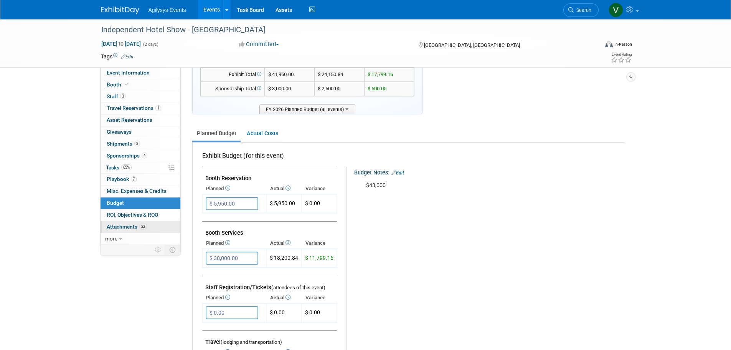
scroll to position [154, 0]
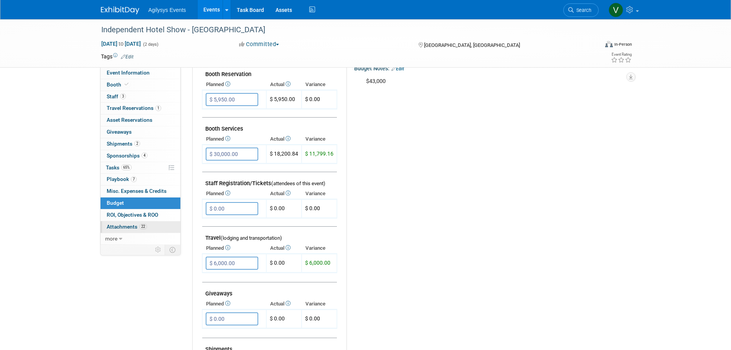
click at [124, 224] on span "Attachments 22" at bounding box center [127, 226] width 40 height 6
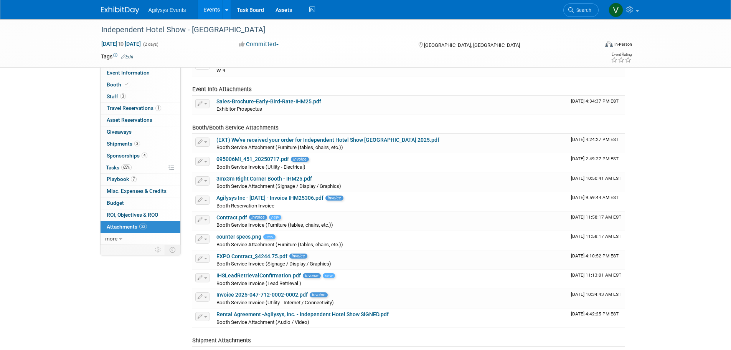
scroll to position [0, 0]
